Goal: Check status: Check status

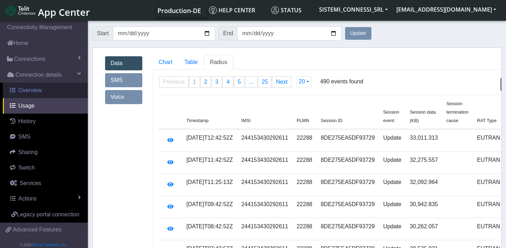
click at [28, 89] on span "Overview" at bounding box center [30, 90] width 24 height 6
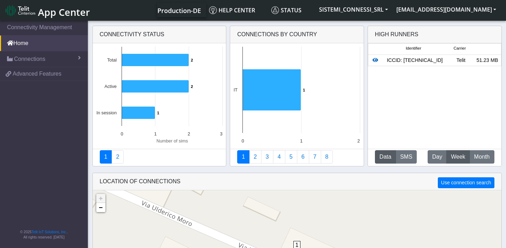
click at [375, 60] on icon at bounding box center [375, 60] width 6 height 5
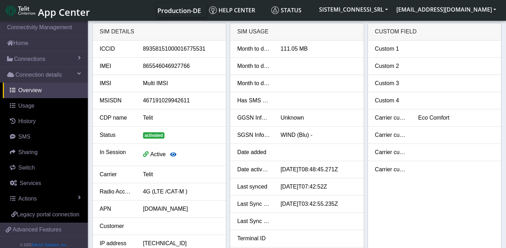
click at [173, 156] on icon "button" at bounding box center [173, 154] width 6 height 6
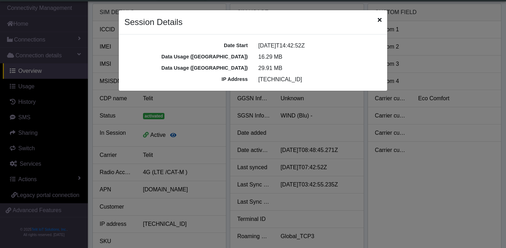
scroll to position [2, 0]
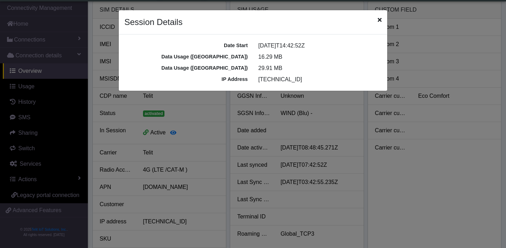
click at [378, 22] on icon "Close" at bounding box center [380, 20] width 4 height 6
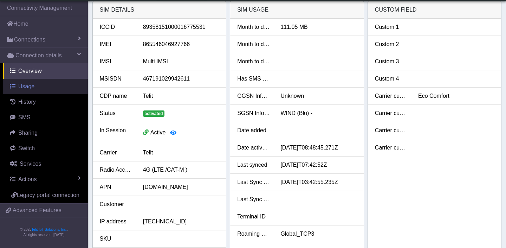
click at [35, 86] on link "Usage" at bounding box center [45, 86] width 85 height 15
